Goal: Use online tool/utility: Use online tool/utility

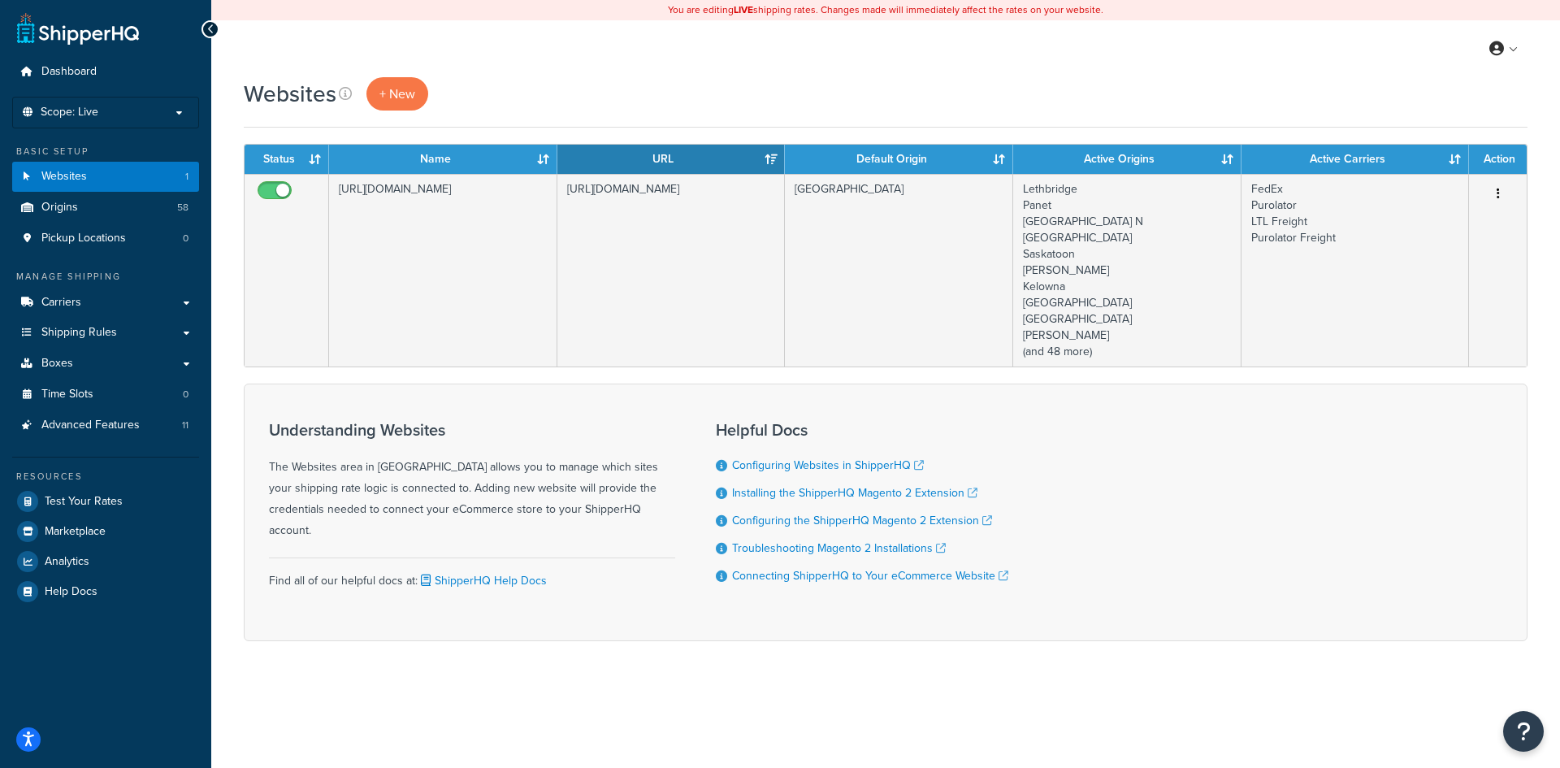
click at [110, 495] on span "Test Your Rates" at bounding box center [84, 502] width 78 height 14
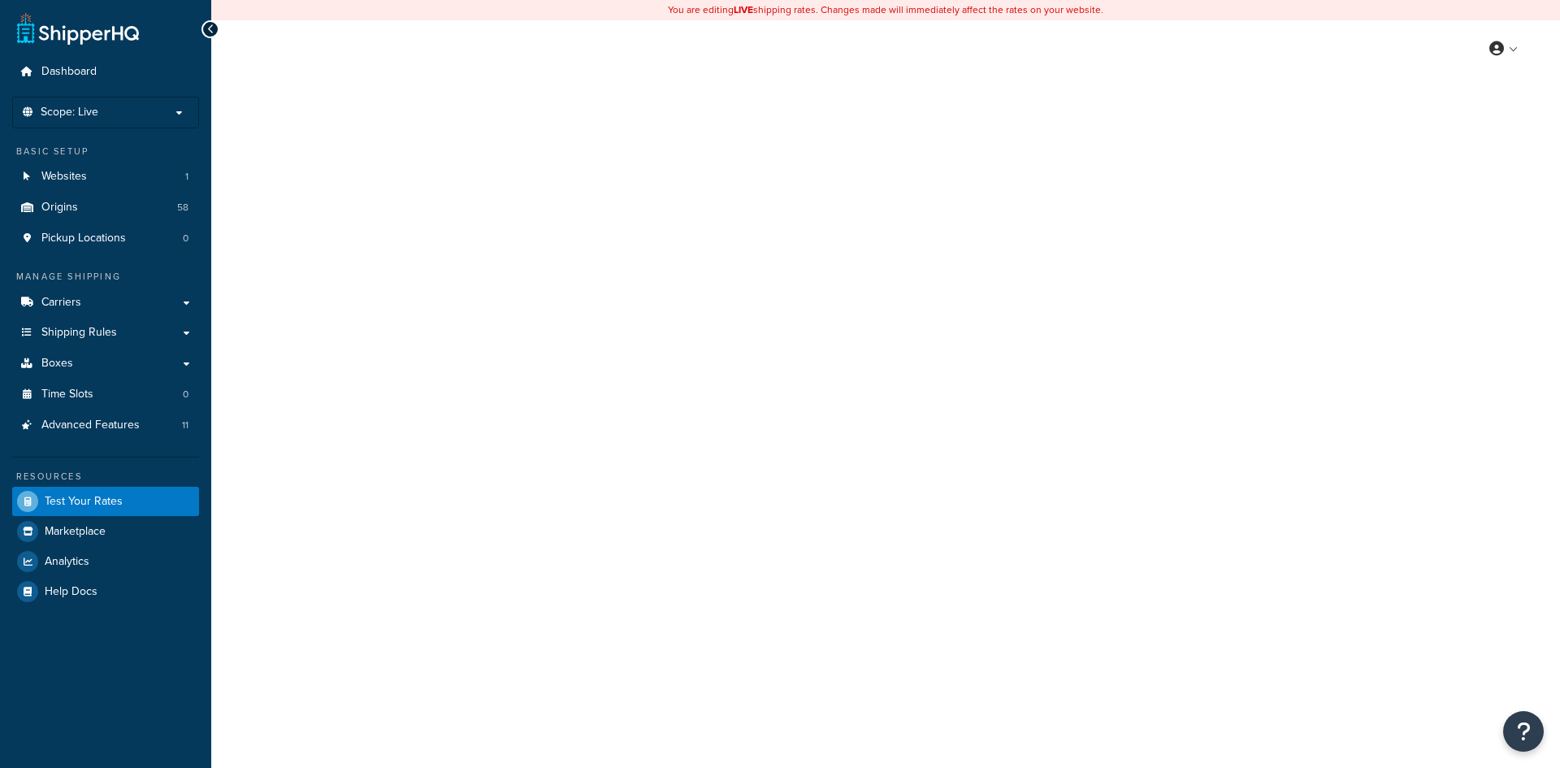
select select "[GEOGRAPHIC_DATA]"
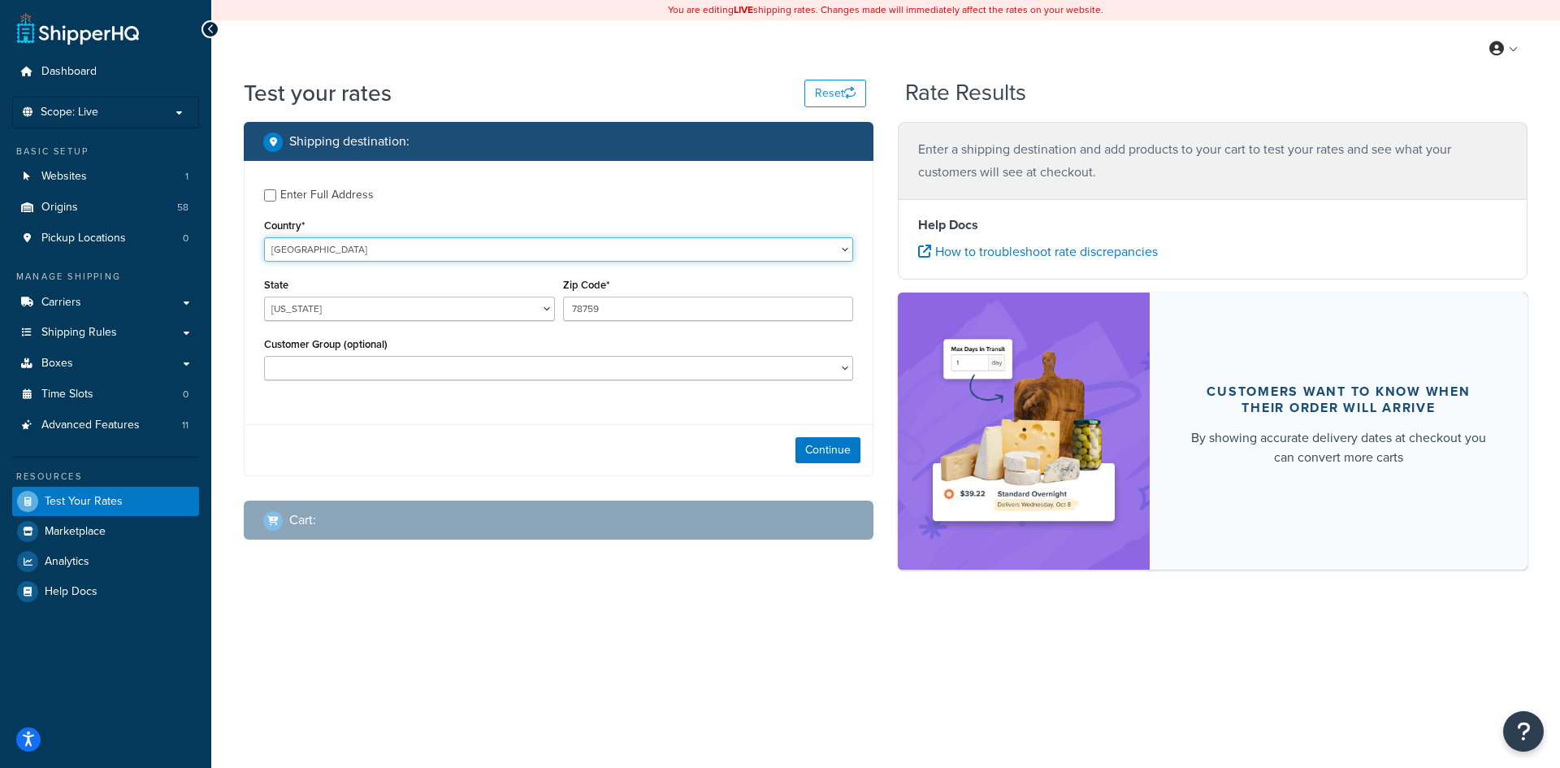
click at [528, 251] on select "[GEOGRAPHIC_DATA] [GEOGRAPHIC_DATA] [GEOGRAPHIC_DATA] [GEOGRAPHIC_DATA] [GEOGRA…" at bounding box center [558, 249] width 589 height 24
select select "CA"
click at [264, 237] on select "[GEOGRAPHIC_DATA] [GEOGRAPHIC_DATA] [GEOGRAPHIC_DATA] [GEOGRAPHIC_DATA] [GEOGRA…" at bounding box center [558, 249] width 589 height 24
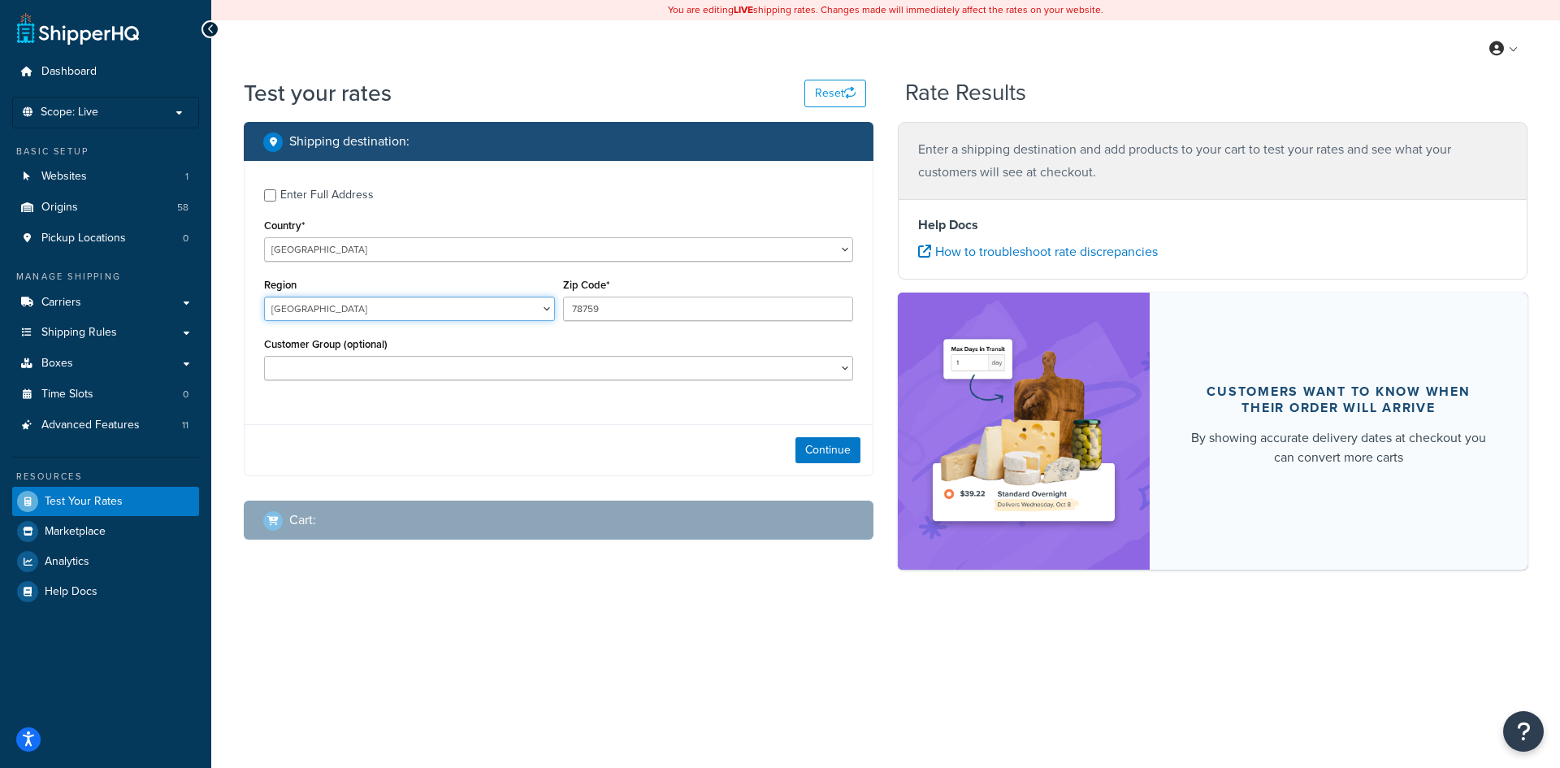
click at [487, 316] on select "[GEOGRAPHIC_DATA] [GEOGRAPHIC_DATA] [GEOGRAPHIC_DATA] [GEOGRAPHIC_DATA] [GEOGRA…" at bounding box center [409, 309] width 291 height 24
select select "NB"
click at [264, 297] on select "[GEOGRAPHIC_DATA] [GEOGRAPHIC_DATA] [GEOGRAPHIC_DATA] [GEOGRAPHIC_DATA] [GEOGRA…" at bounding box center [409, 309] width 291 height 24
drag, startPoint x: 612, startPoint y: 305, endPoint x: 562, endPoint y: 310, distance: 50.7
click at [562, 310] on div "Zip Code* 78759" at bounding box center [708, 303] width 299 height 59
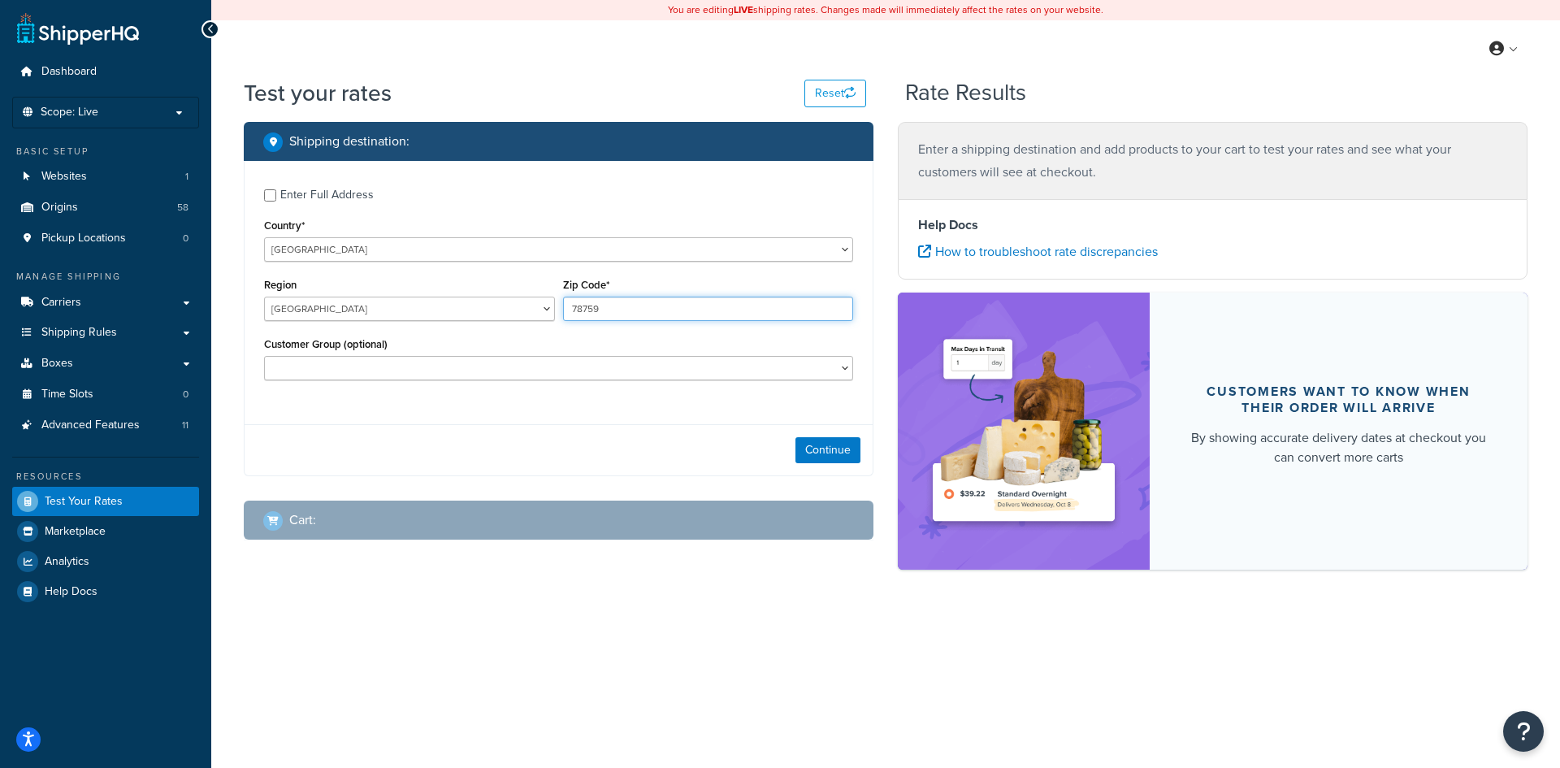
paste input "E9H 1Z"
type input "E9H 1Z9"
click at [548, 363] on select "Logged In Not Logged in pobox Retail Wholesale" at bounding box center [558, 368] width 589 height 24
select select "Not Logged in"
click at [264, 356] on select "Logged In Not Logged in pobox Retail Wholesale" at bounding box center [558, 368] width 589 height 24
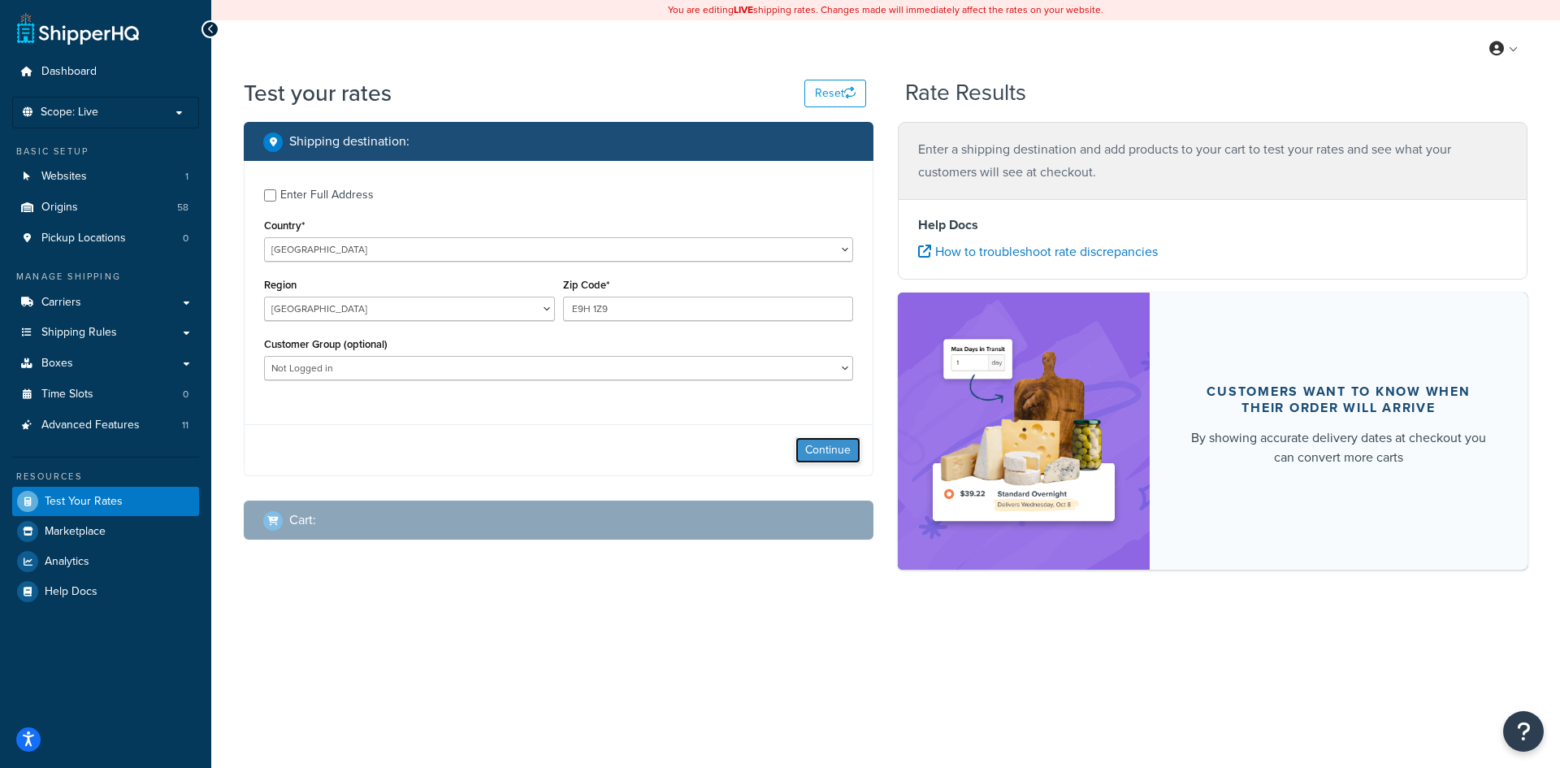
click at [826, 450] on button "Continue" at bounding box center [828, 450] width 65 height 26
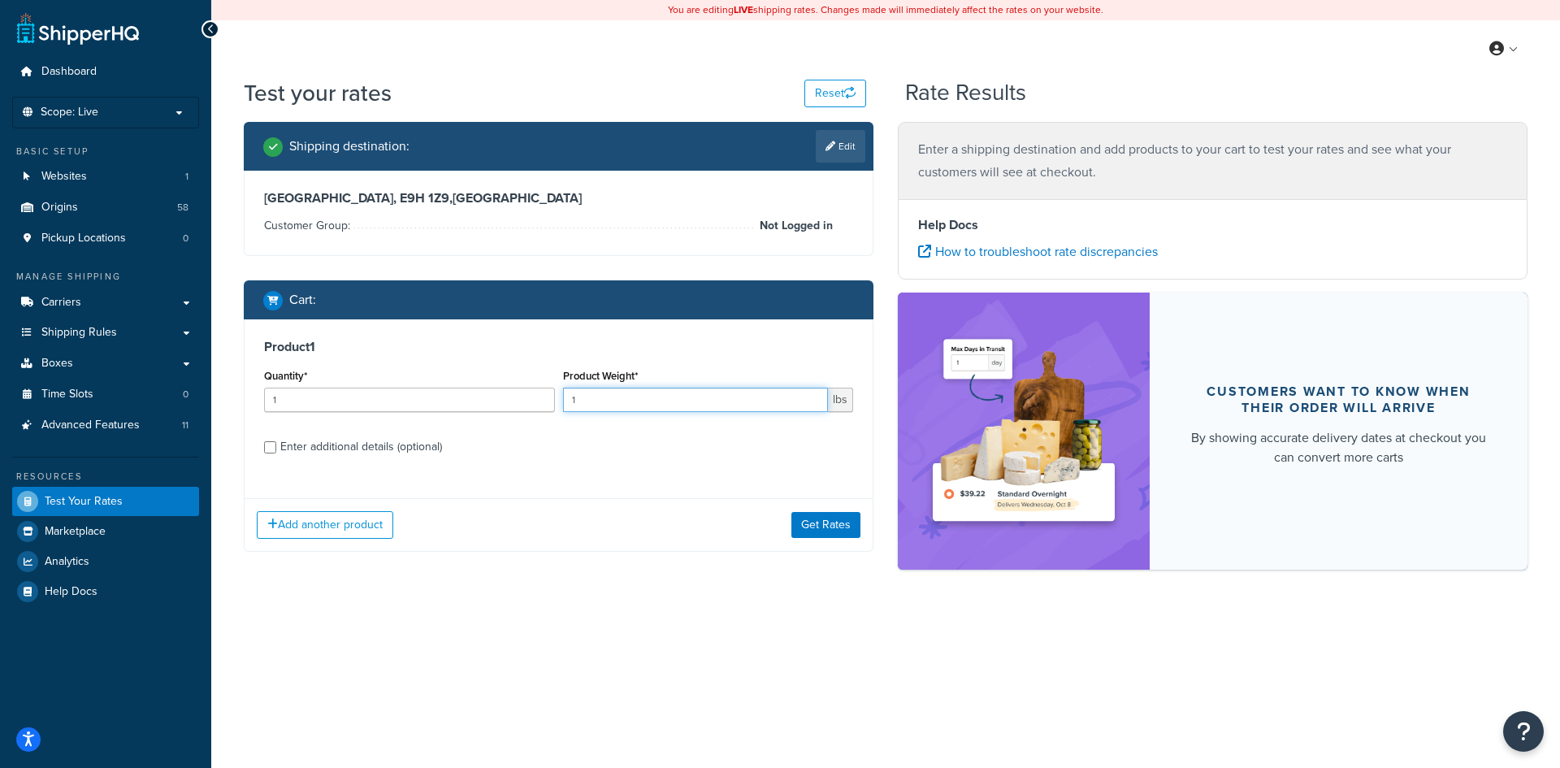
drag, startPoint x: 640, startPoint y: 401, endPoint x: 573, endPoint y: 400, distance: 66.7
click at [573, 400] on input "1" at bounding box center [696, 400] width 266 height 24
type input "30"
click at [818, 521] on button "Get Rates" at bounding box center [826, 525] width 69 height 26
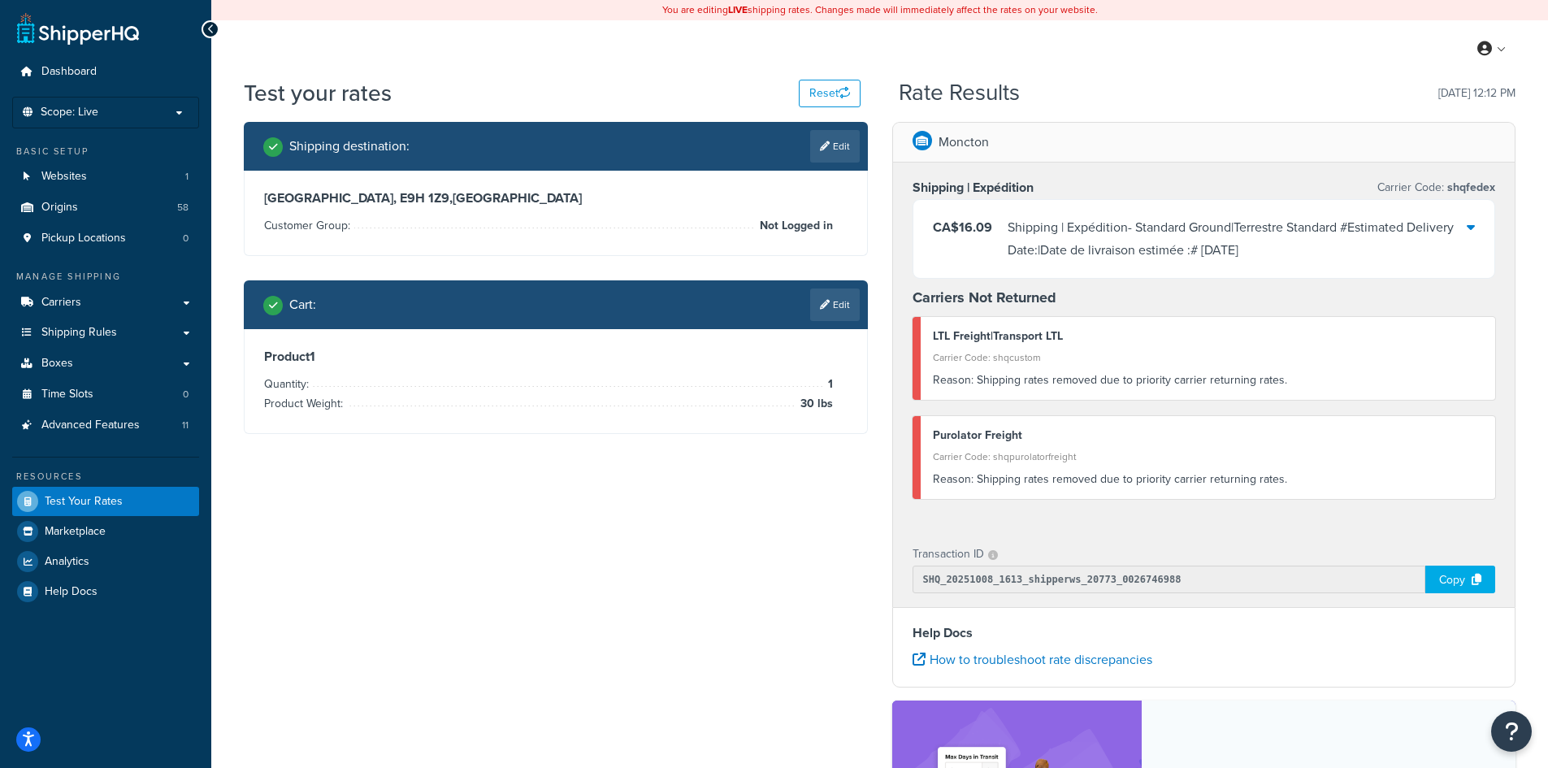
click at [1474, 226] on icon at bounding box center [1471, 226] width 8 height 13
